Goal: Transaction & Acquisition: Purchase product/service

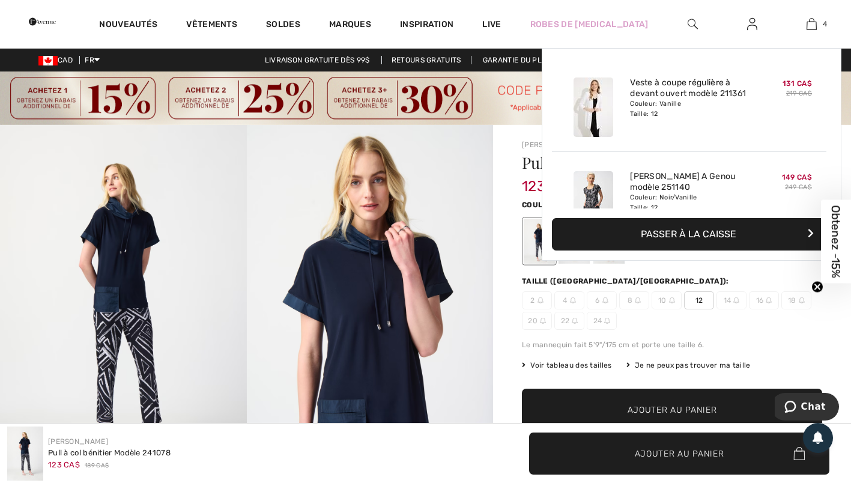
scroll to position [12, 0]
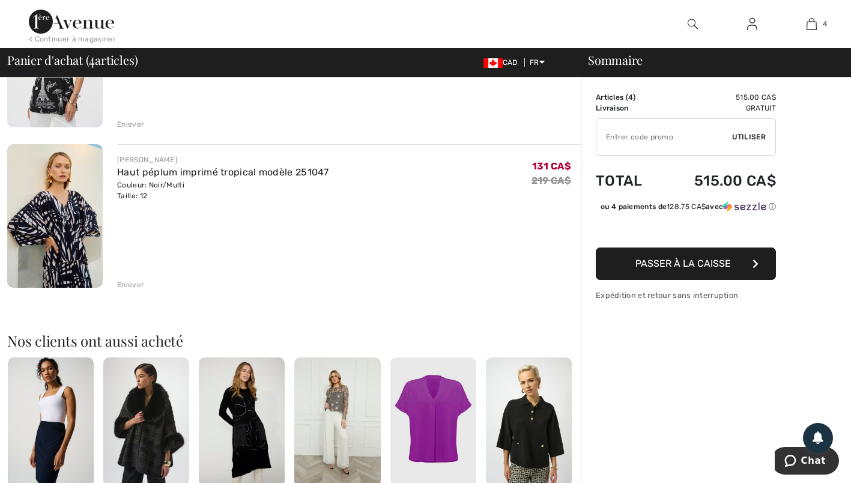
scroll to position [512, 0]
click at [64, 234] on img at bounding box center [54, 216] width 95 height 144
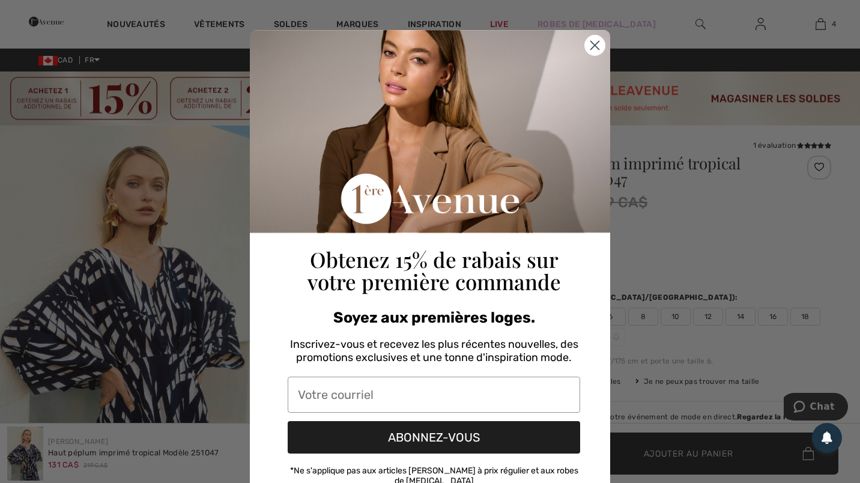
click at [592, 41] on circle "Close dialog" at bounding box center [595, 45] width 20 height 20
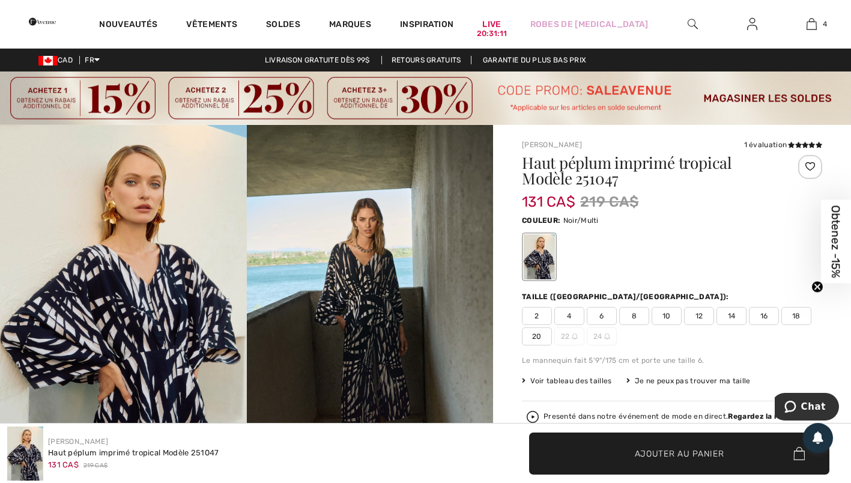
click at [147, 319] on img at bounding box center [123, 310] width 247 height 370
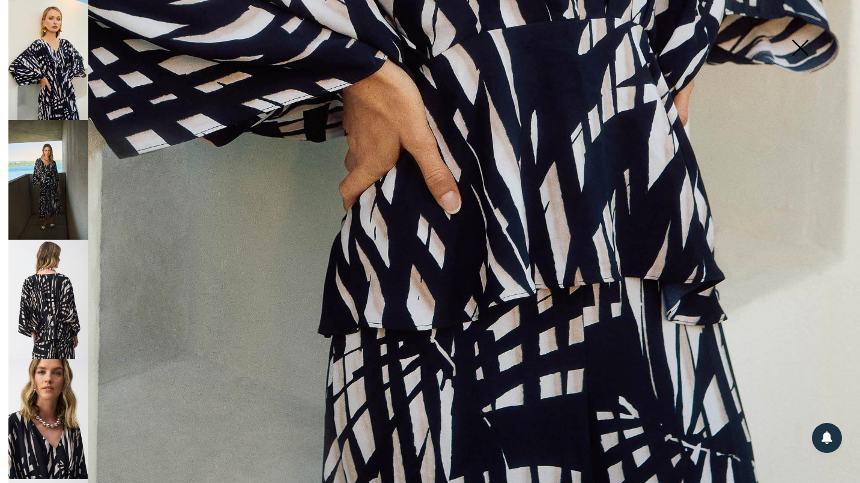
scroll to position [764, 0]
